Goal: Information Seeking & Learning: Learn about a topic

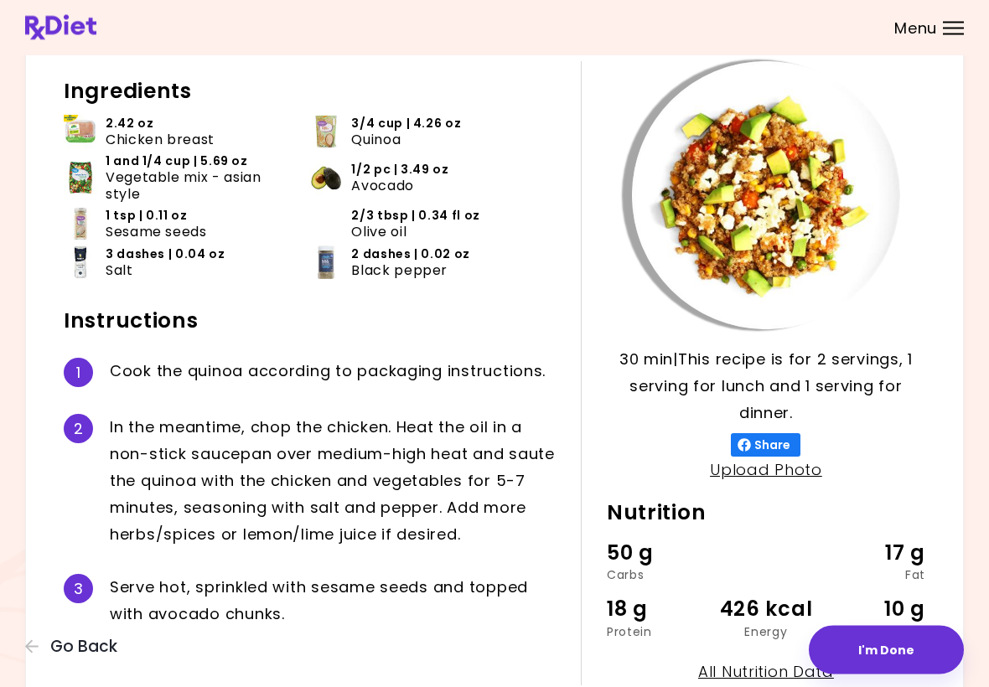
scroll to position [82, 0]
click at [70, 648] on span "Go Back" at bounding box center [83, 647] width 67 height 18
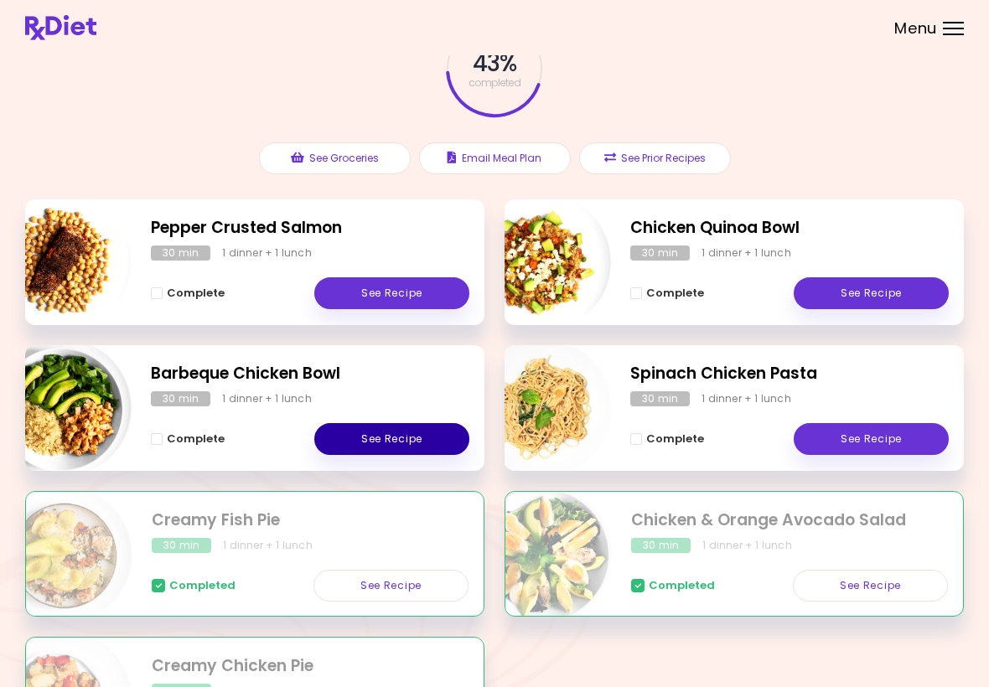
scroll to position [106, 0]
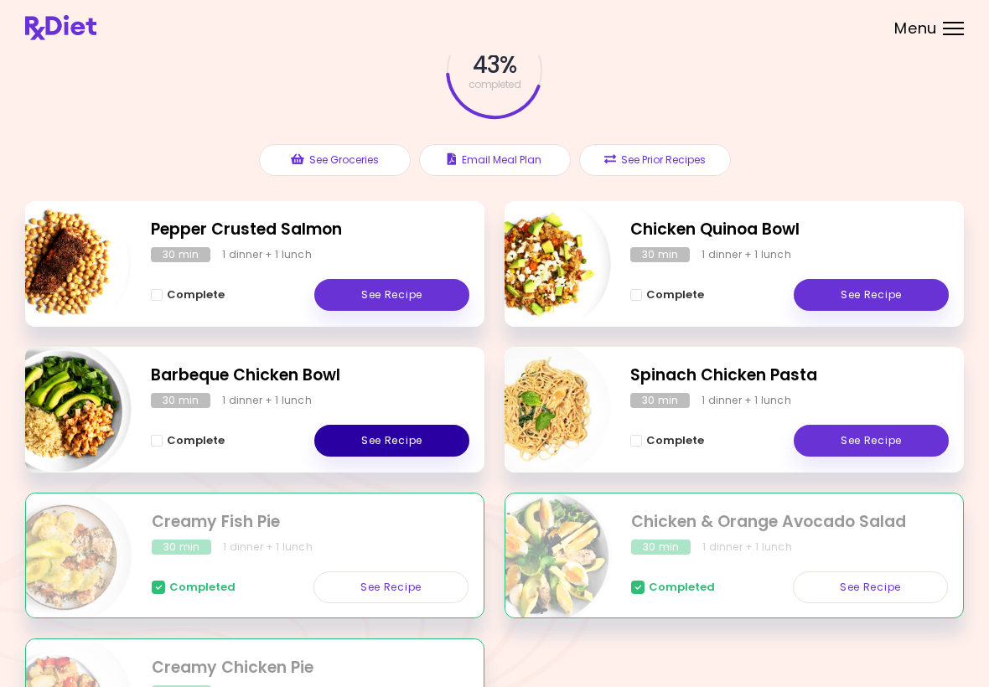
click at [419, 445] on link "See Recipe" at bounding box center [391, 441] width 155 height 32
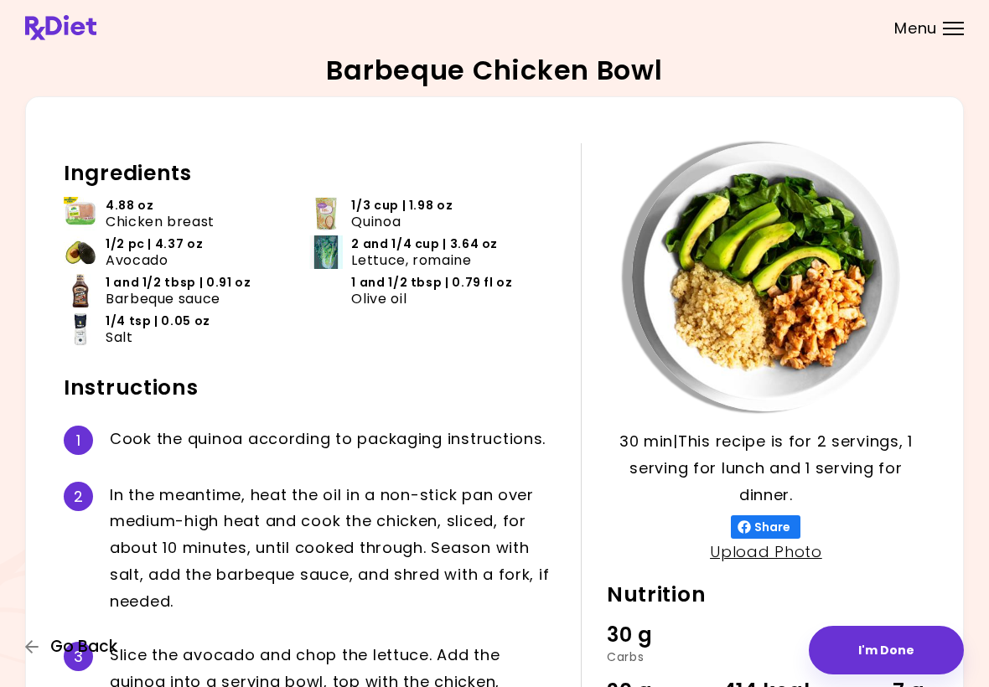
click at [35, 655] on icon "button" at bounding box center [32, 646] width 15 height 15
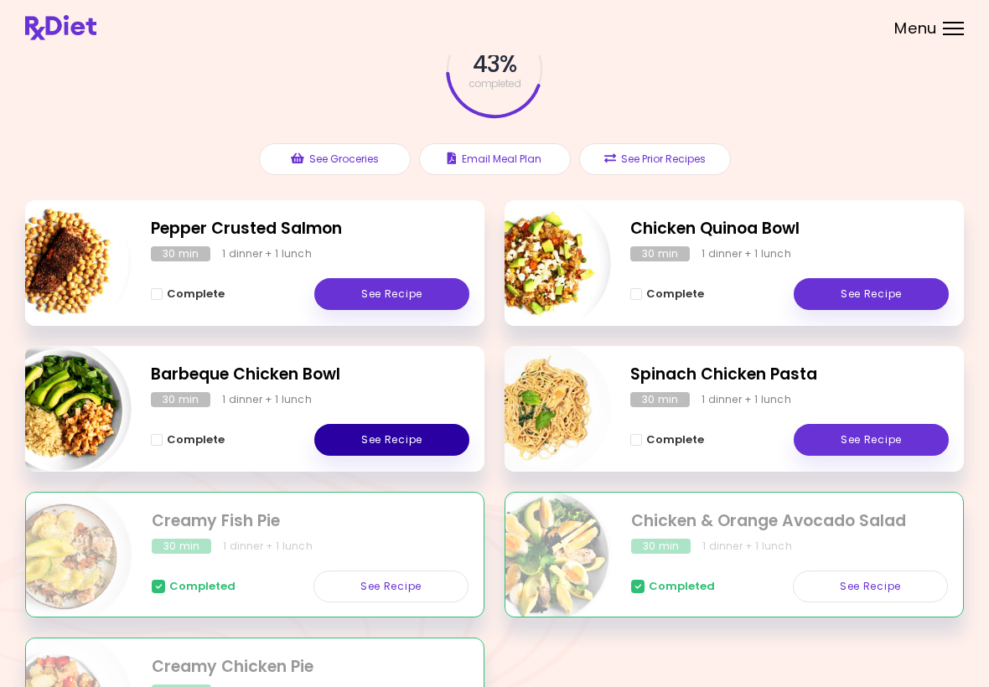
scroll to position [105, 0]
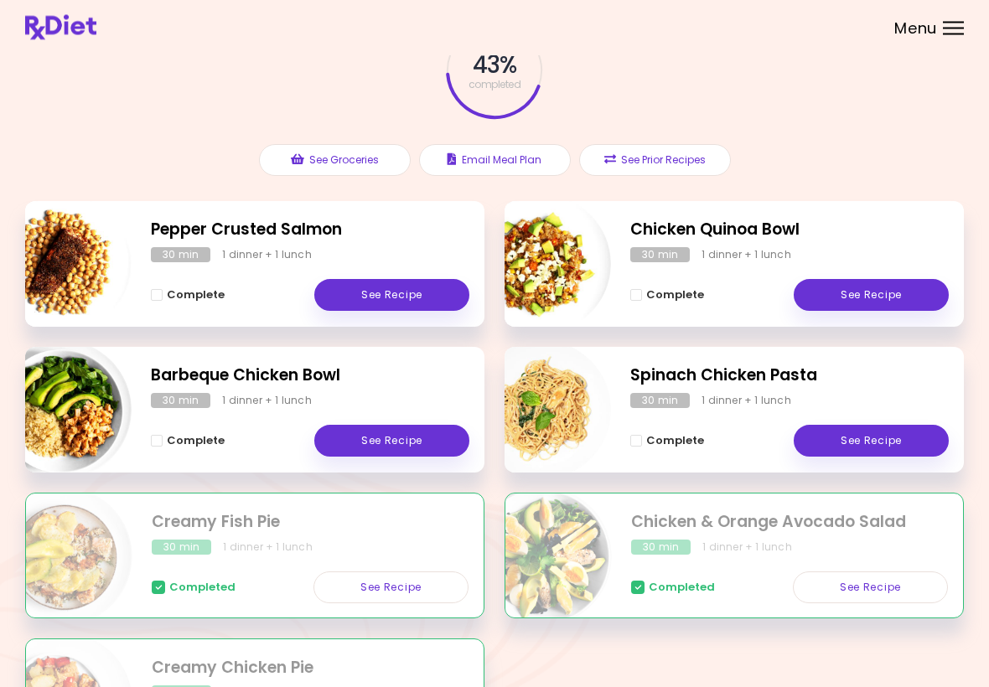
click at [878, 587] on link "See Recipe" at bounding box center [870, 588] width 155 height 32
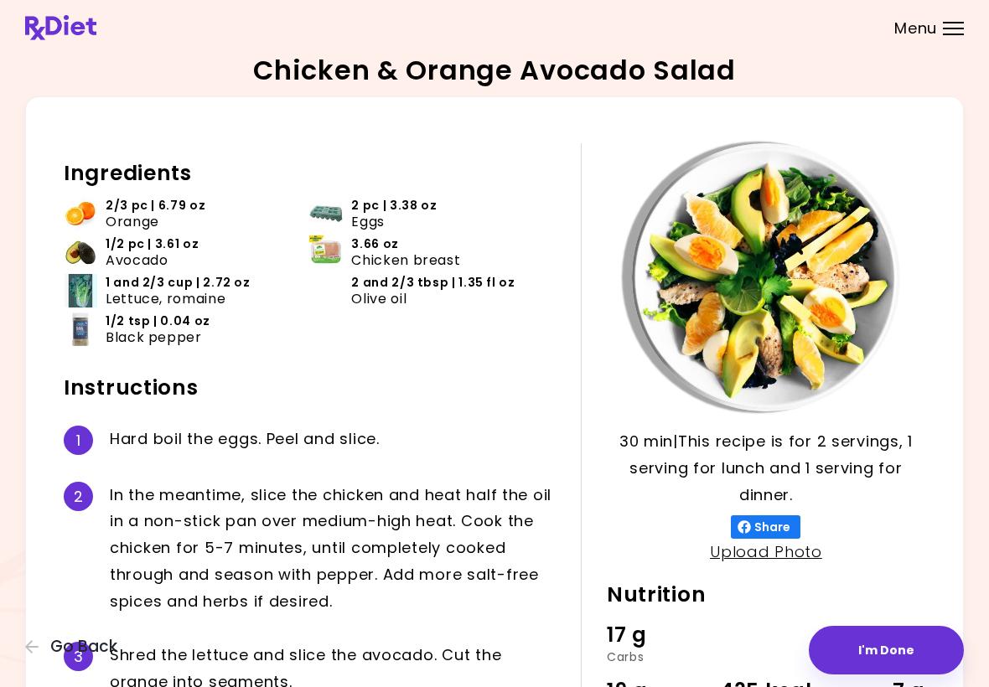
click at [54, 653] on span "Go Back" at bounding box center [83, 647] width 67 height 18
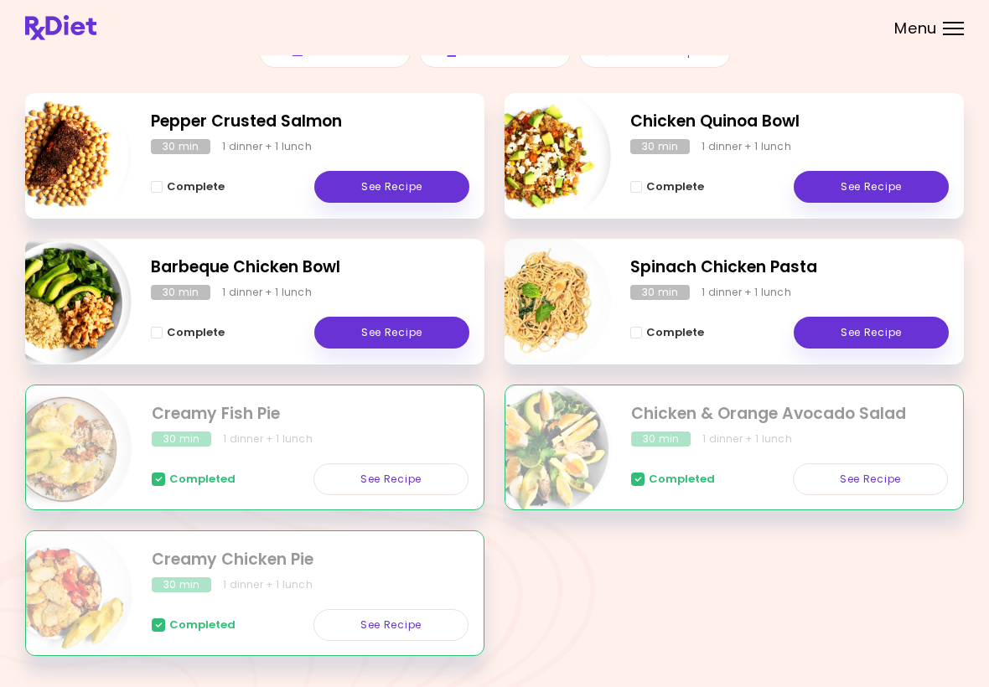
scroll to position [259, 0]
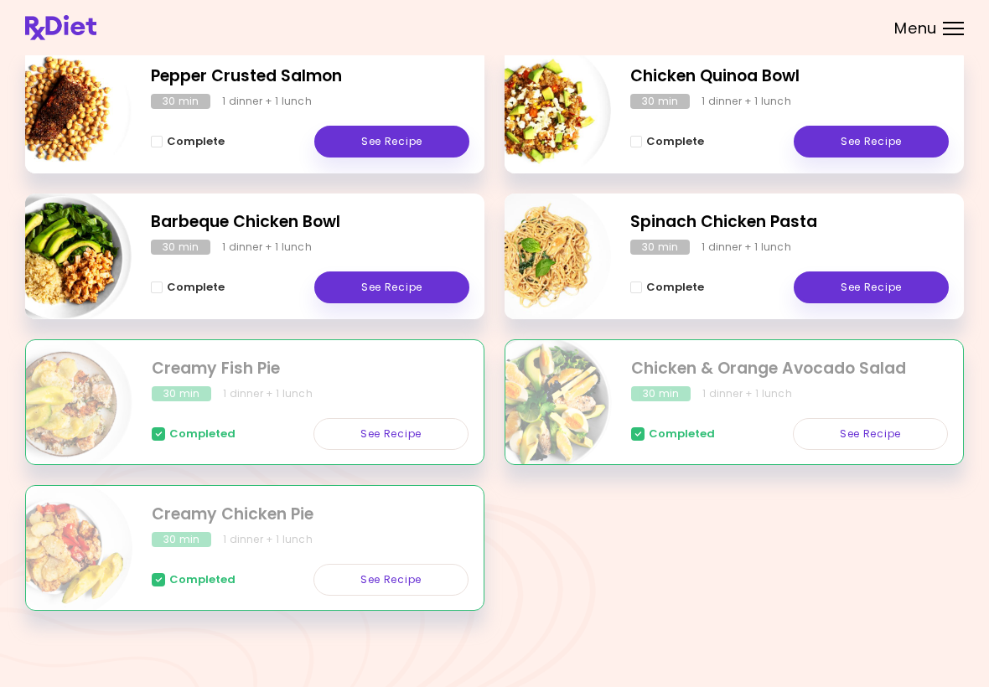
click at [391, 582] on link "See Recipe" at bounding box center [390, 580] width 155 height 32
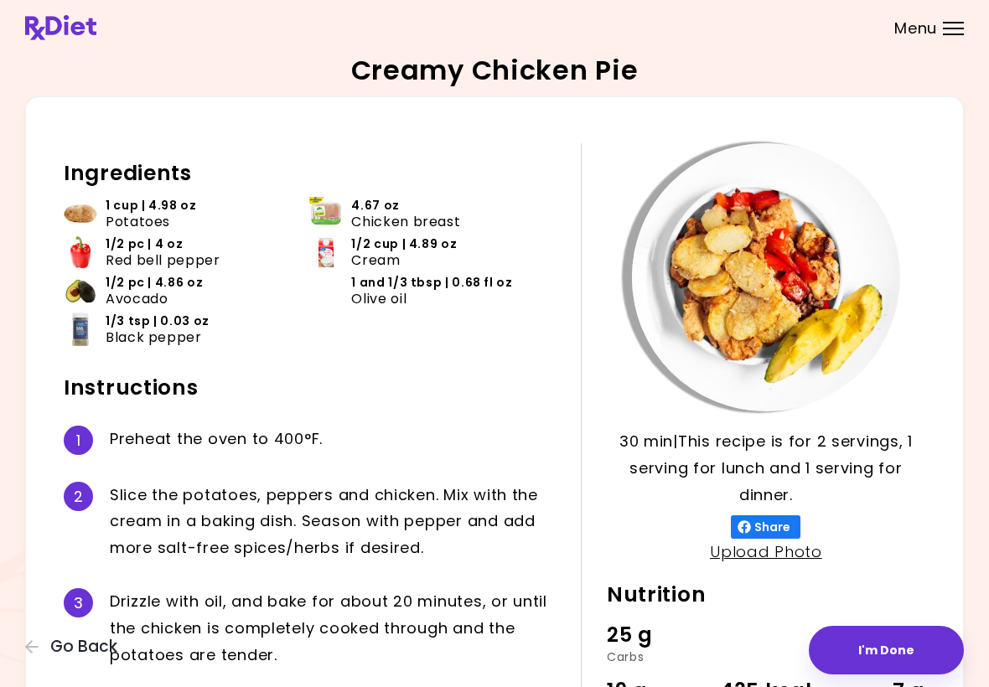
click at [54, 644] on span "Go Back" at bounding box center [83, 647] width 67 height 18
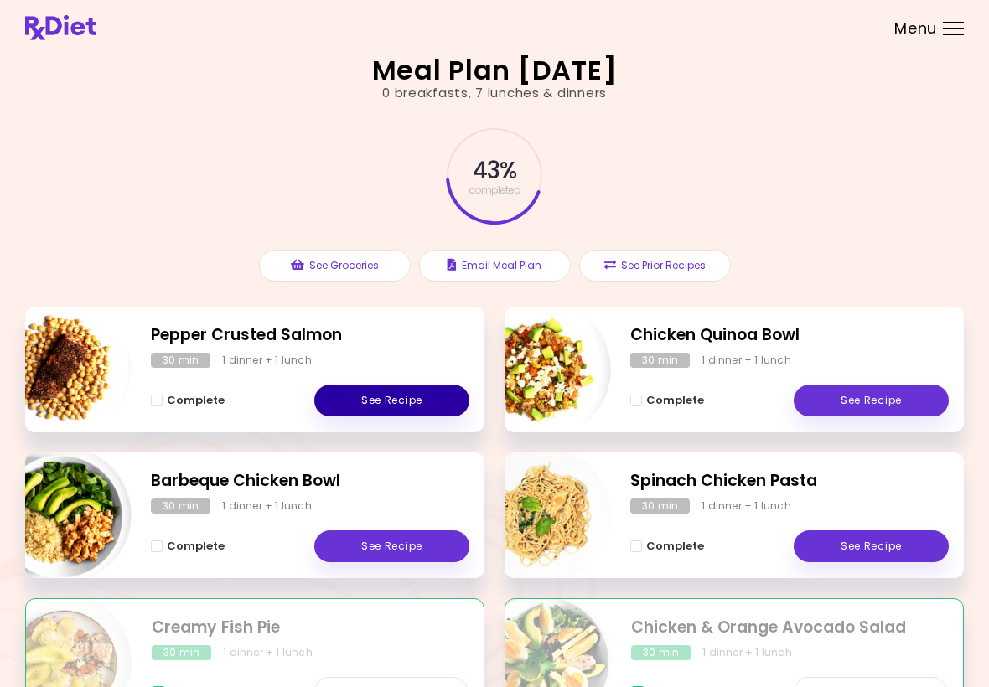
click at [431, 408] on link "See Recipe" at bounding box center [391, 401] width 155 height 32
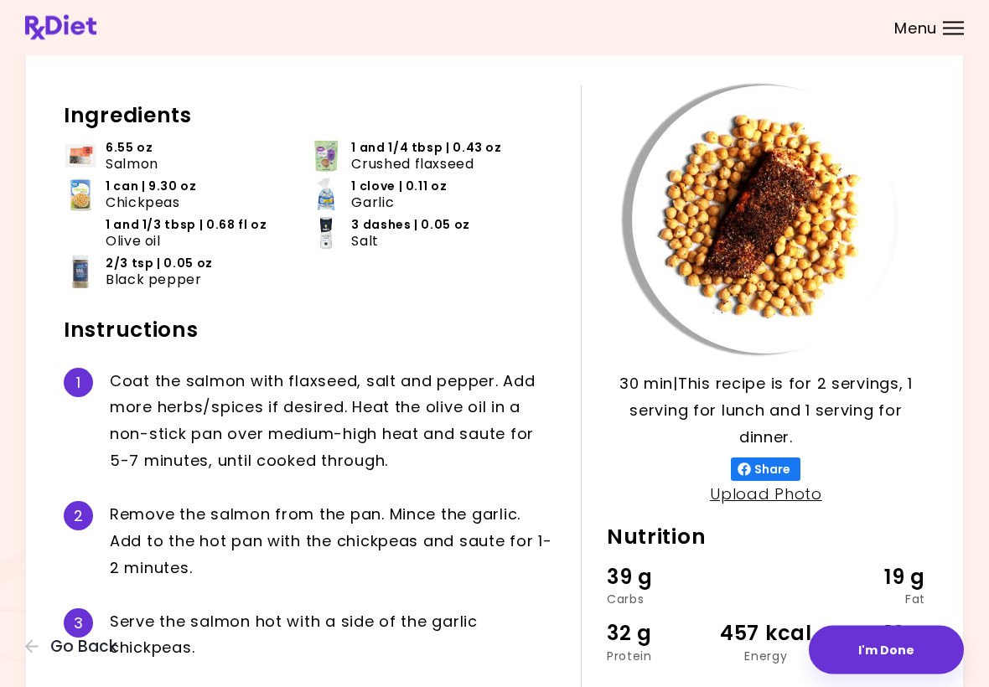
scroll to position [59, 0]
click at [101, 648] on span "Go Back" at bounding box center [83, 647] width 67 height 18
